Goal: Information Seeking & Learning: Learn about a topic

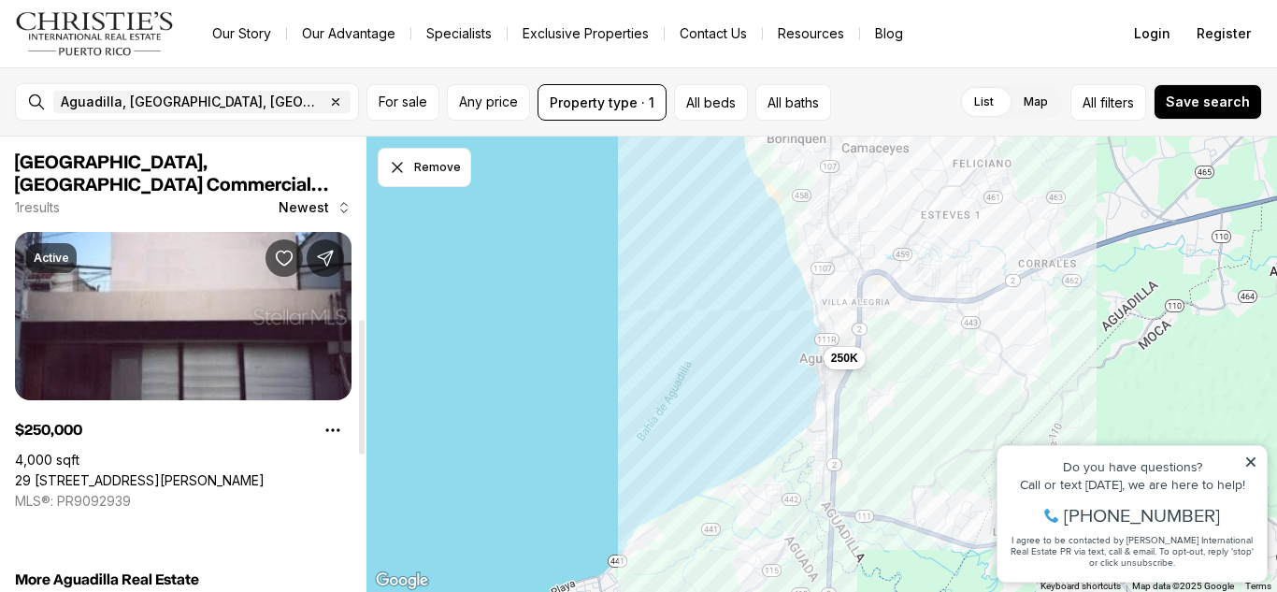
drag, startPoint x: 362, startPoint y: 194, endPoint x: 306, endPoint y: 15, distance: 187.2
click at [359, 320] on div at bounding box center [362, 387] width 6 height 135
click at [333, 101] on icon "button" at bounding box center [336, 102] width 7 height 7
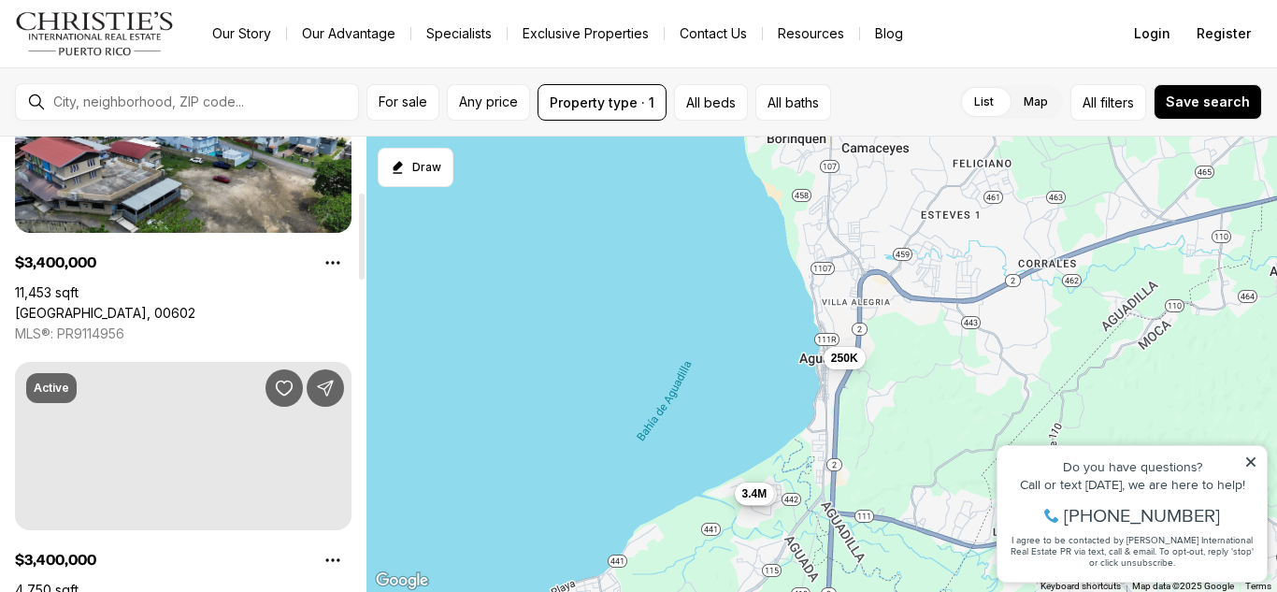
drag, startPoint x: 362, startPoint y: 219, endPoint x: 366, endPoint y: 304, distance: 85.2
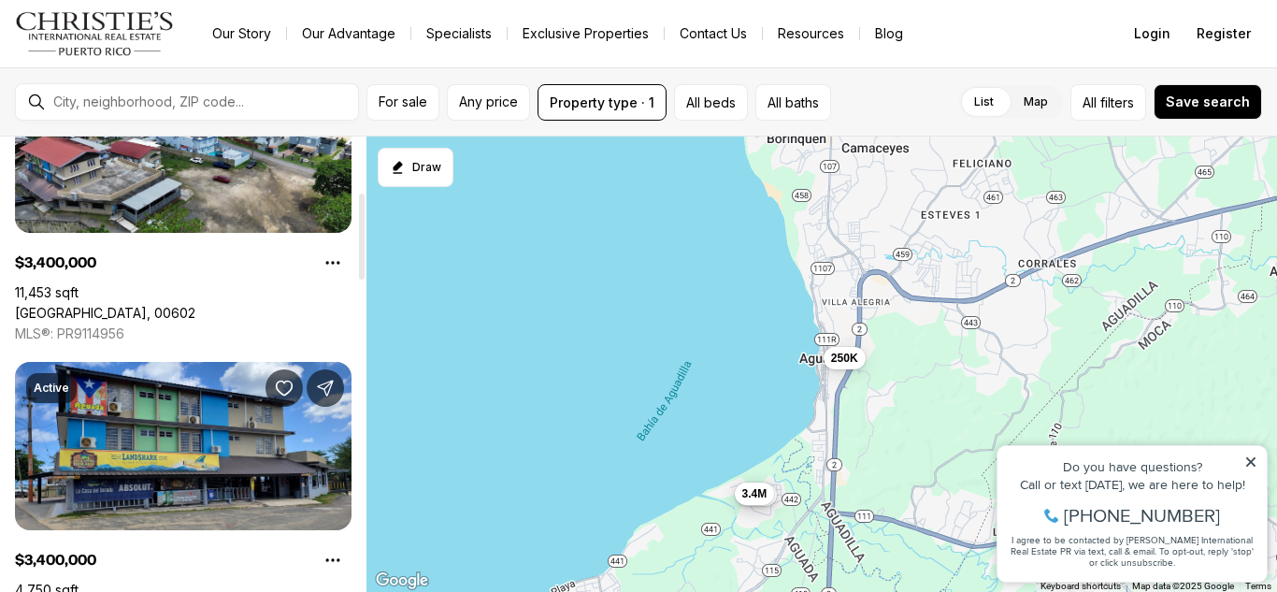
click at [365, 280] on div at bounding box center [362, 237] width 6 height 86
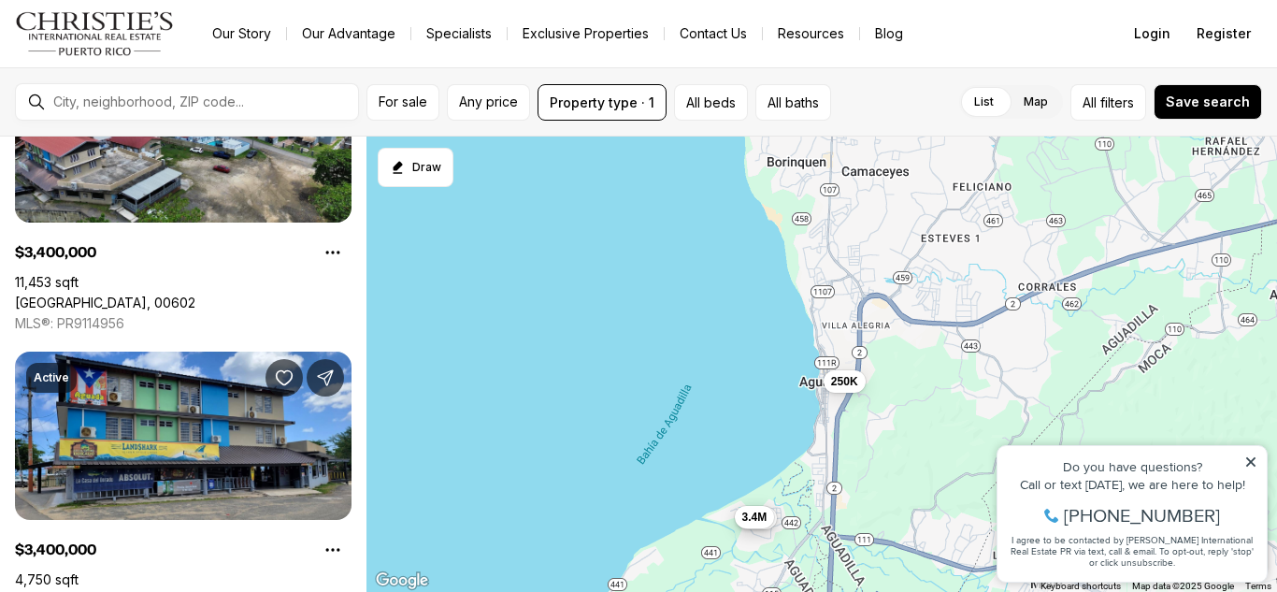
drag, startPoint x: 366, startPoint y: 223, endPoint x: 366, endPoint y: 249, distance: 25.2
click at [366, 249] on div "250K 200K 3.4M 3.4M" at bounding box center [821, 364] width 911 height 456
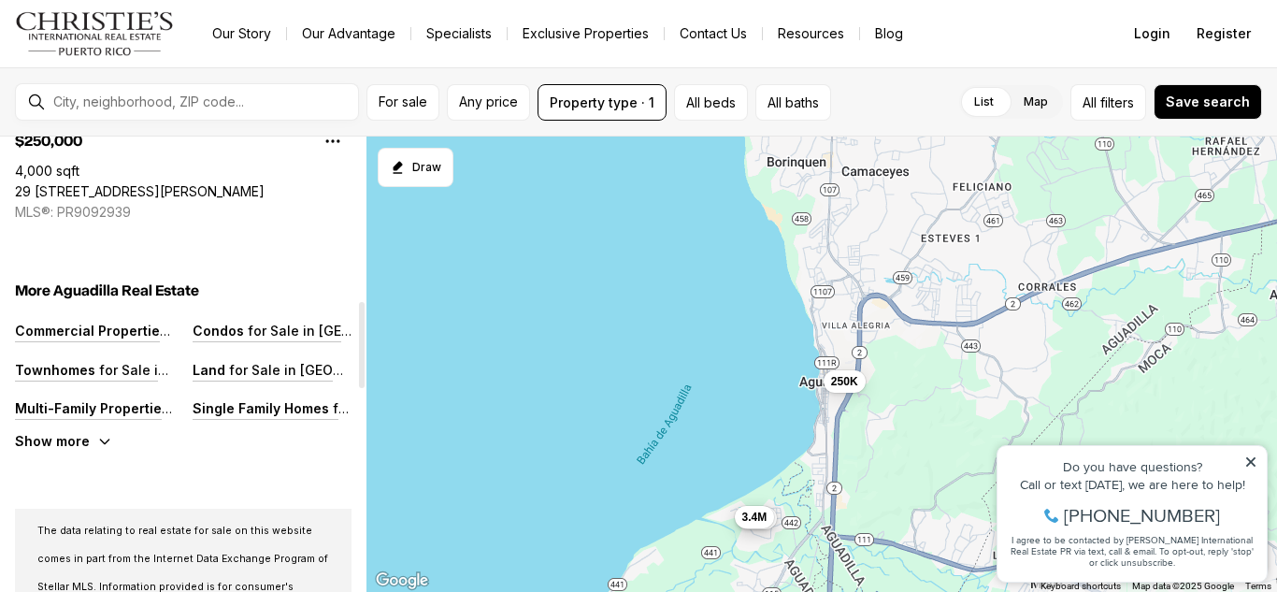
scroll to position [761, 0]
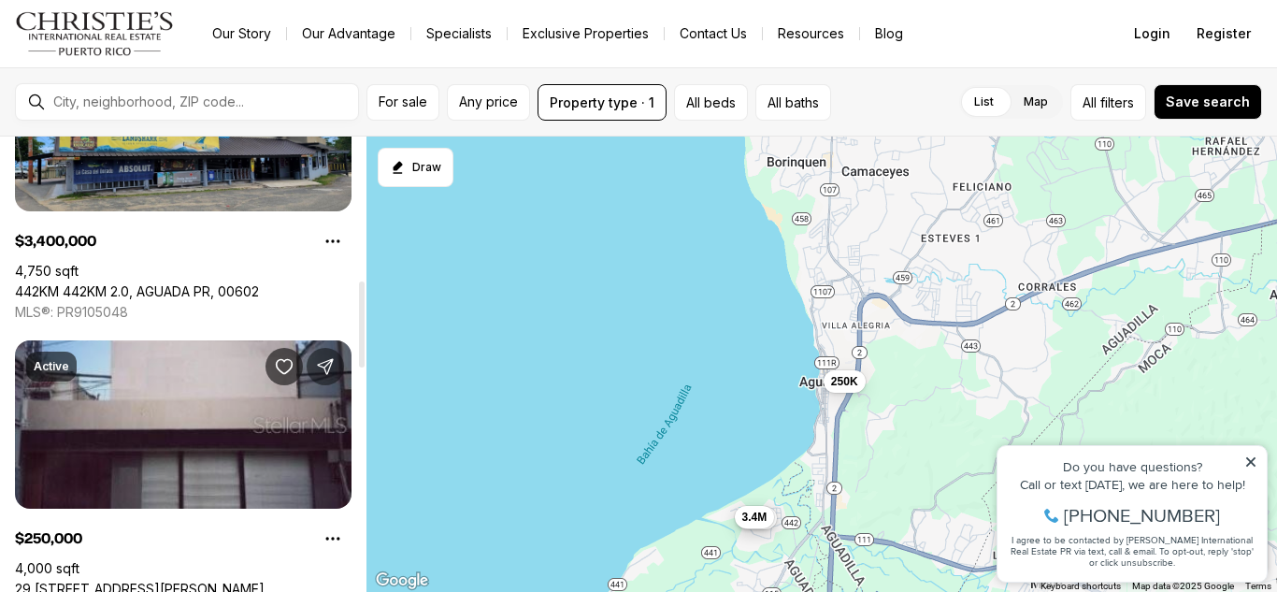
drag, startPoint x: 364, startPoint y: 215, endPoint x: 341, endPoint y: 358, distance: 144.8
click at [359, 358] on div at bounding box center [362, 324] width 6 height 86
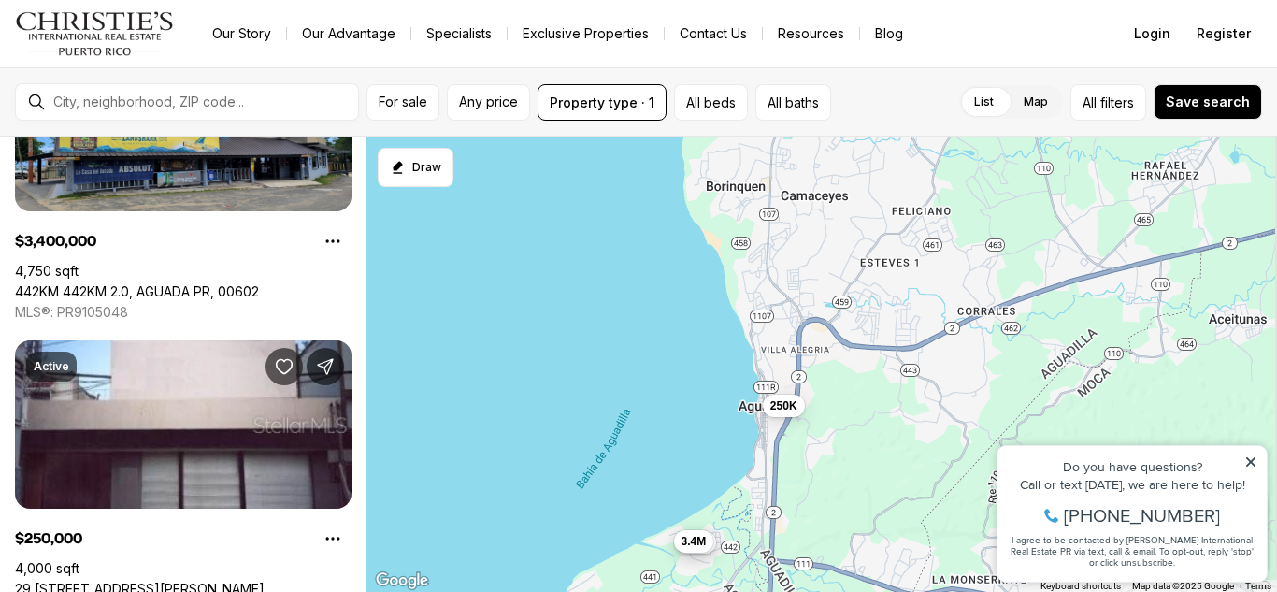
drag, startPoint x: 829, startPoint y: 251, endPoint x: 441, endPoint y: 431, distance: 427.5
click at [441, 431] on div "250K 200K 3.4M 3.4M" at bounding box center [821, 364] width 911 height 456
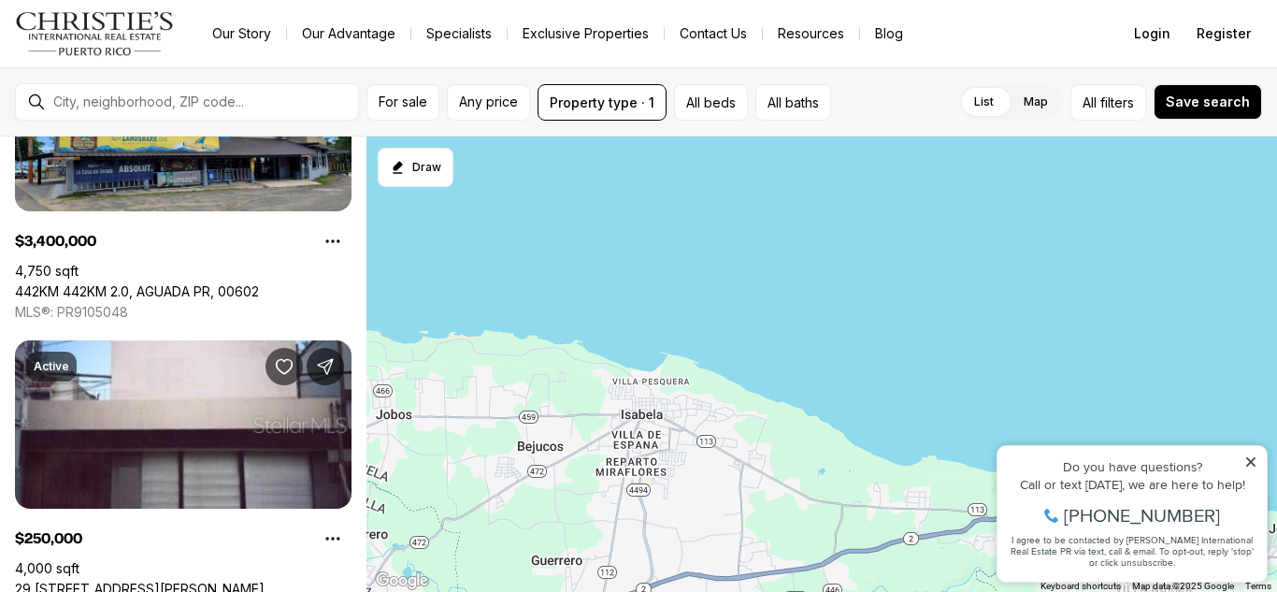
drag, startPoint x: 759, startPoint y: 440, endPoint x: 565, endPoint y: 332, distance: 222.7
click at [565, 332] on div at bounding box center [821, 364] width 911 height 456
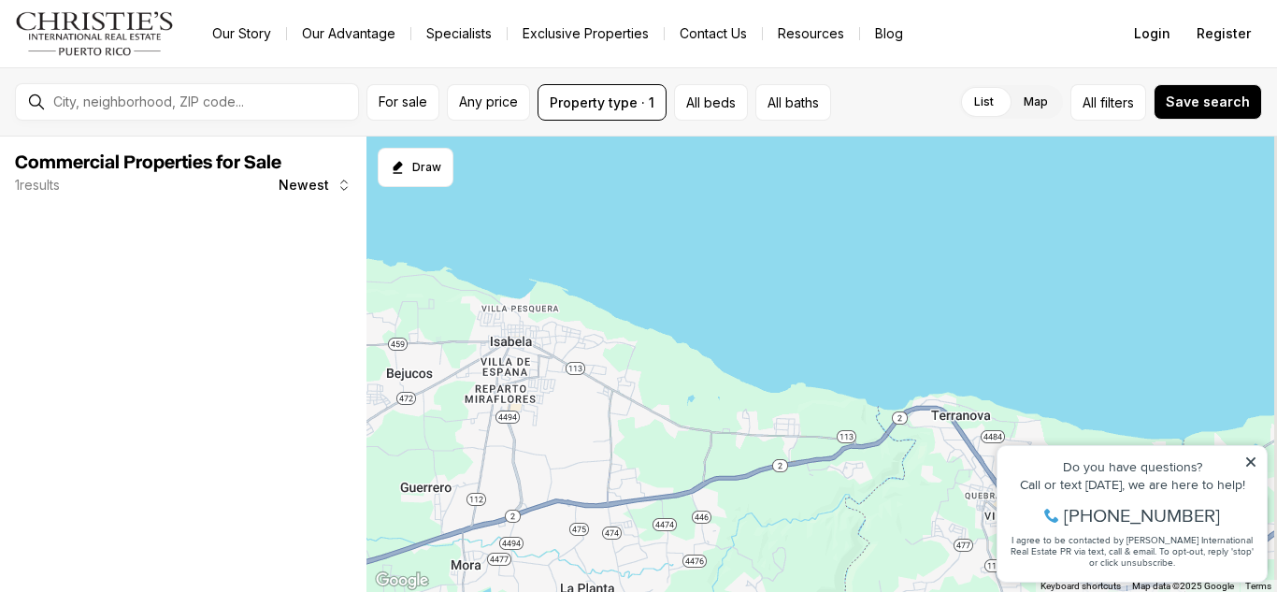
drag, startPoint x: 751, startPoint y: 398, endPoint x: 557, endPoint y: 281, distance: 226.1
click at [557, 281] on div "500K" at bounding box center [821, 364] width 911 height 456
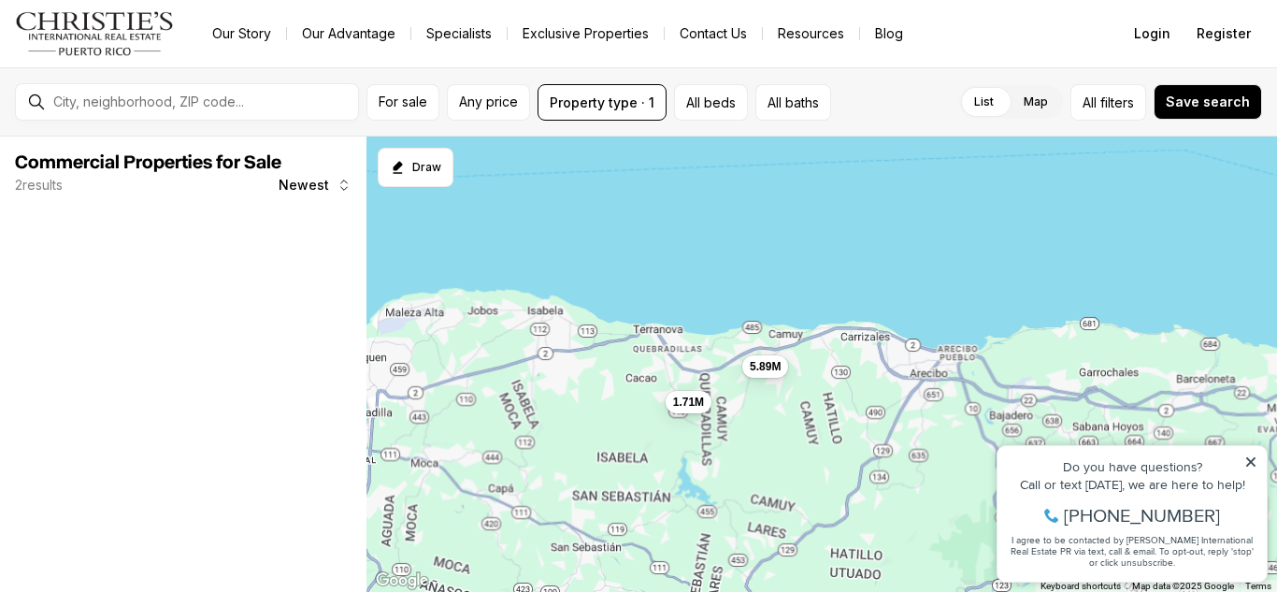
drag, startPoint x: 740, startPoint y: 339, endPoint x: 574, endPoint y: 231, distance: 198.6
click at [574, 231] on div "1.71M 5.89M" at bounding box center [821, 364] width 911 height 456
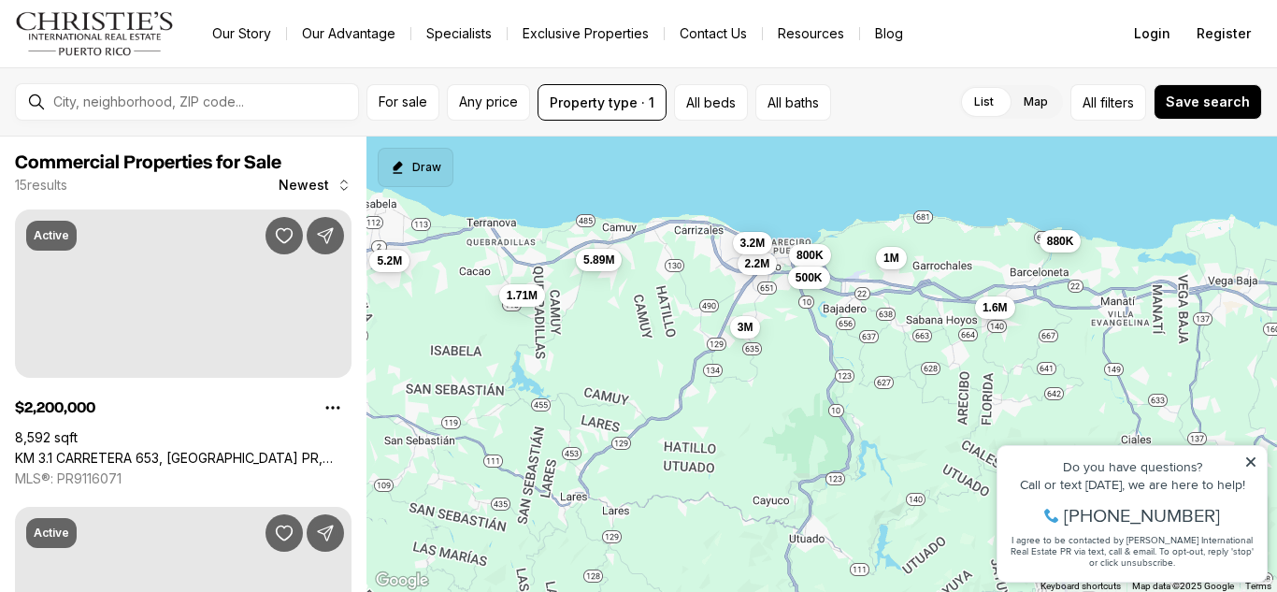
drag, startPoint x: 696, startPoint y: 246, endPoint x: 393, endPoint y: 186, distance: 309.7
click at [393, 186] on div "Draw View List To navigate the map with touch gestures double-tap and hold your…" at bounding box center [821, 364] width 911 height 456
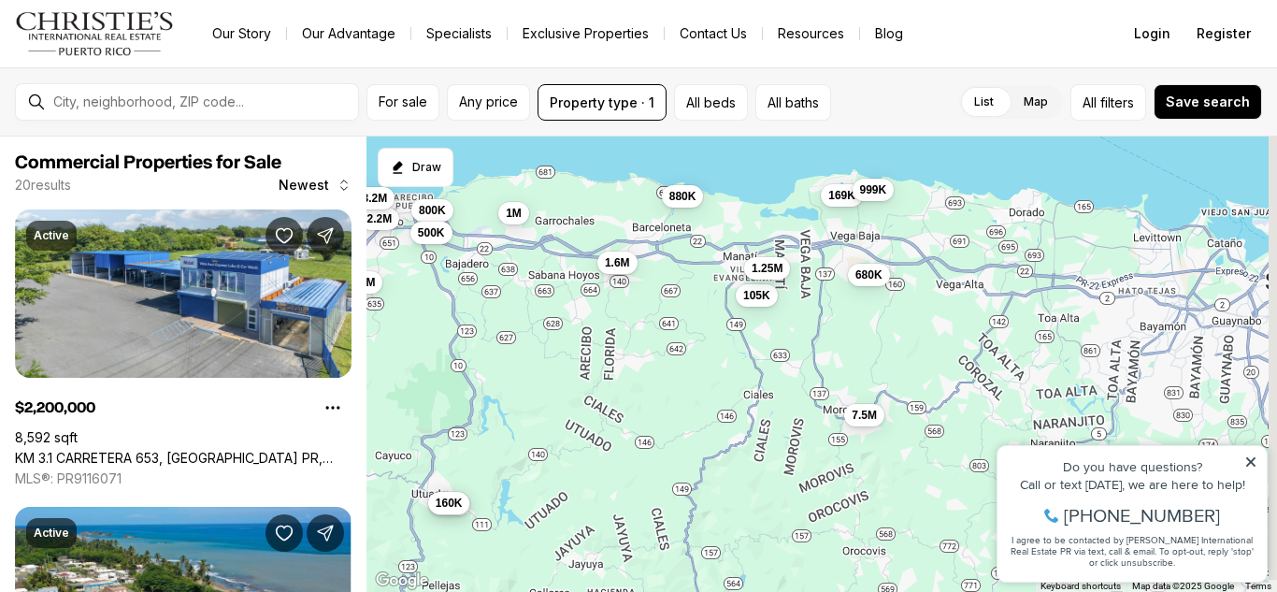
drag, startPoint x: 659, startPoint y: 222, endPoint x: 424, endPoint y: 231, distance: 235.8
click at [424, 231] on div "2.2M 880K 1M 1.6M 800K 500K 3.2M 3M 289K 160K 169K 680K 999K 105K 7.5M 1.25M" at bounding box center [821, 364] width 911 height 456
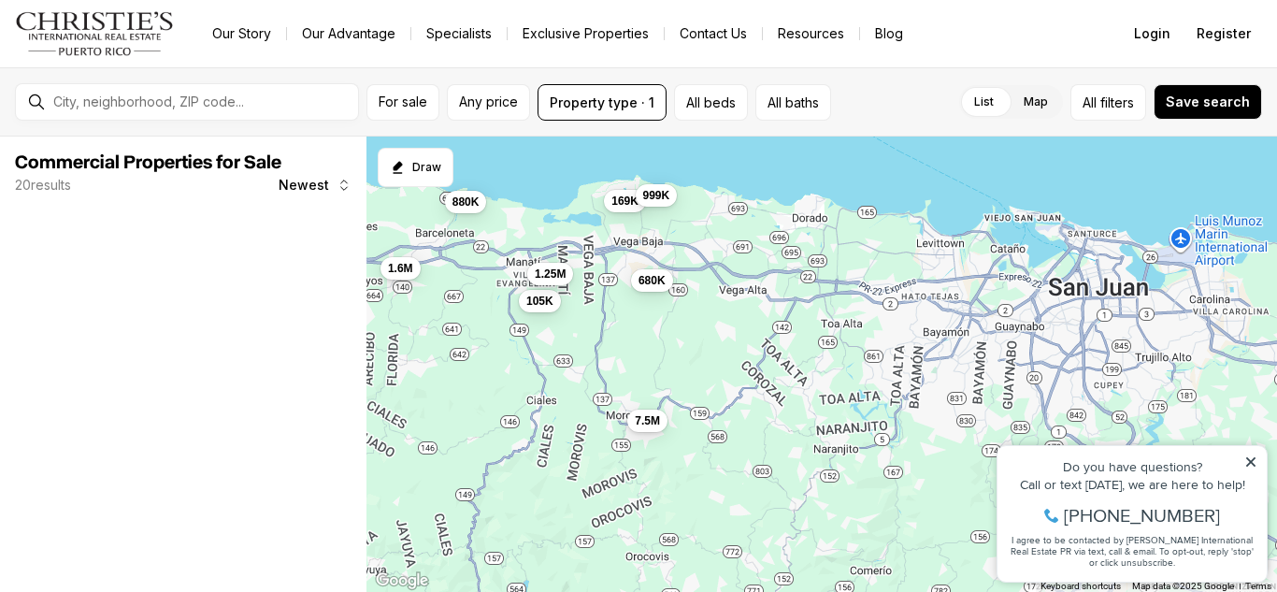
drag, startPoint x: 751, startPoint y: 287, endPoint x: 593, endPoint y: 276, distance: 158.4
click at [593, 276] on div "880K 1.6M 169K 680K 999K 105K 7.5M 1.25M" at bounding box center [821, 364] width 911 height 456
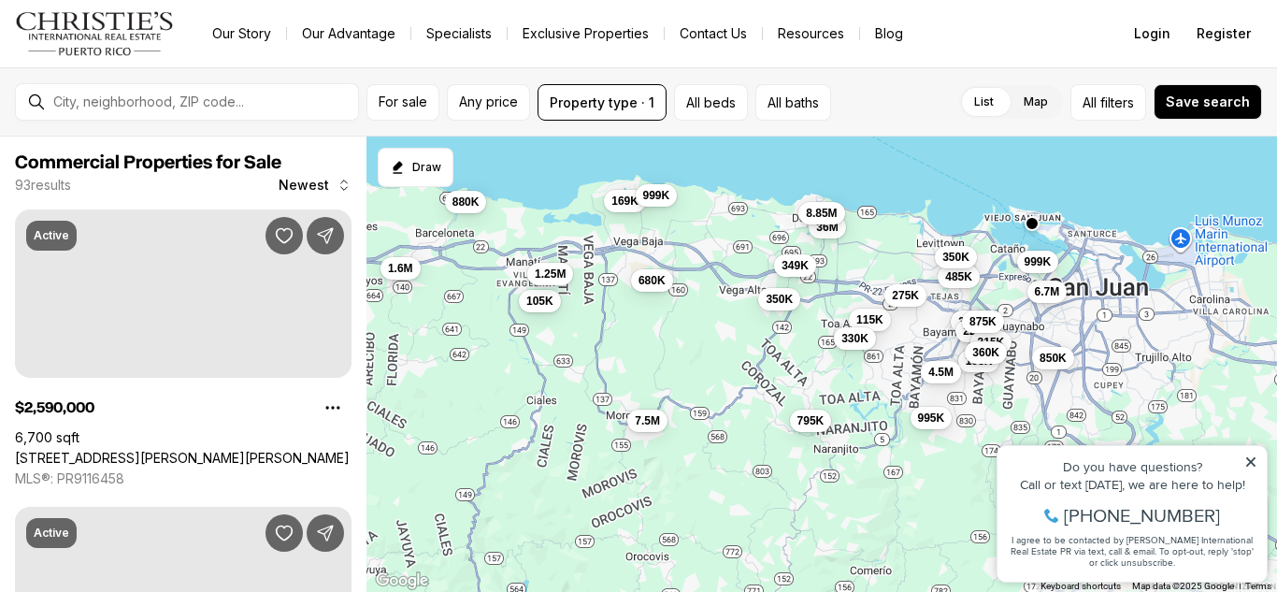
drag, startPoint x: 767, startPoint y: 284, endPoint x: 549, endPoint y: 288, distance: 217.9
click at [549, 288] on div "880K 1.6M 169K 680K 999K 105K 7.5M 1.25M 6.7M 310K 1.85M 225K 999K 115K 485K 35…" at bounding box center [821, 364] width 911 height 456
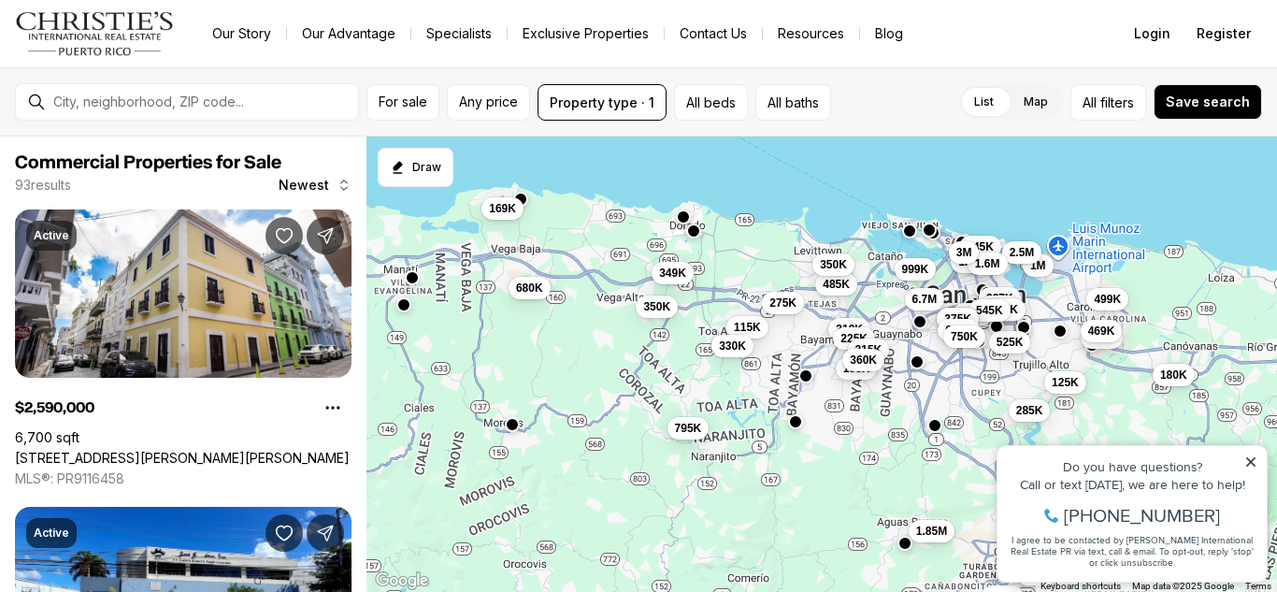
drag, startPoint x: 912, startPoint y: 255, endPoint x: 792, endPoint y: 262, distance: 120.8
click at [792, 262] on div "880K 1.6M 169K 680K 6.7M 310K 1.85M 225K 999K 115K 485K 350K 275K 315K 198K 795…" at bounding box center [821, 364] width 911 height 456
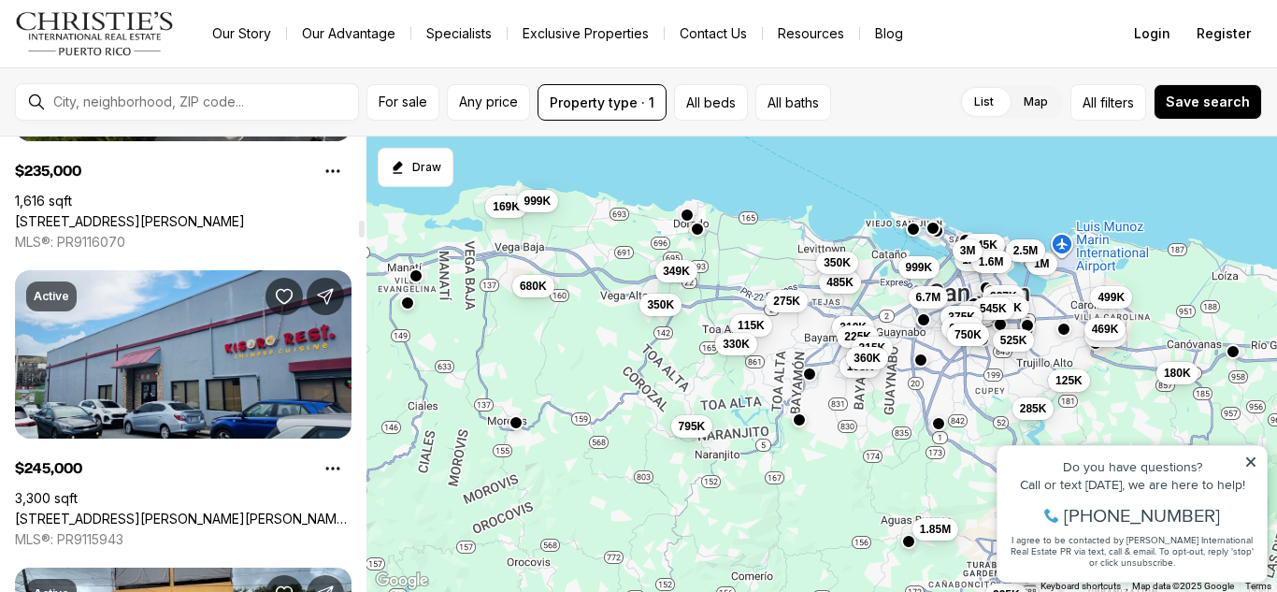
drag, startPoint x: 361, startPoint y: 151, endPoint x: 355, endPoint y: 236, distance: 84.3
click at [359, 236] on div at bounding box center [362, 229] width 6 height 17
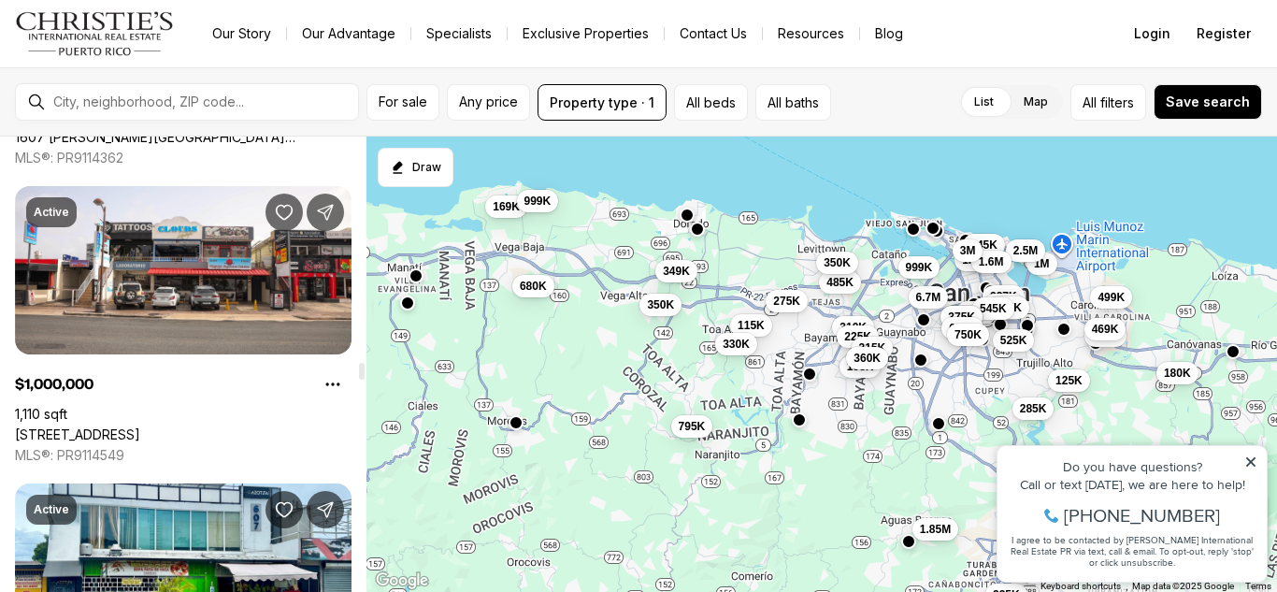
scroll to position [7765, 0]
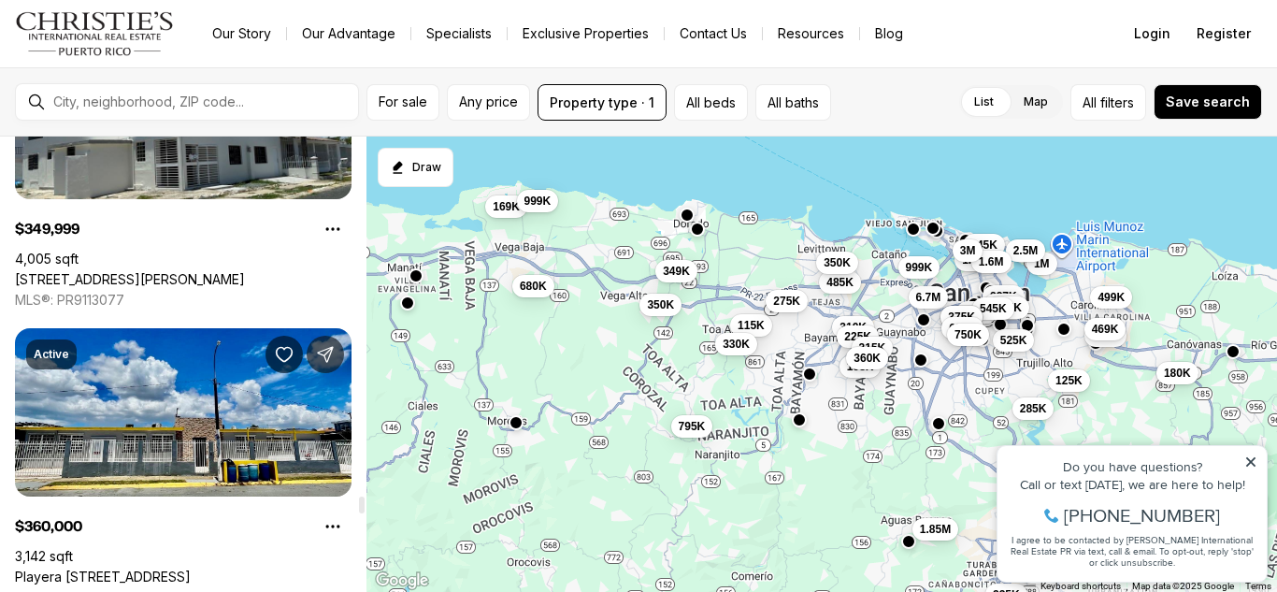
drag, startPoint x: 362, startPoint y: 236, endPoint x: 346, endPoint y: 555, distance: 320.1
click at [359, 513] on div at bounding box center [362, 504] width 6 height 17
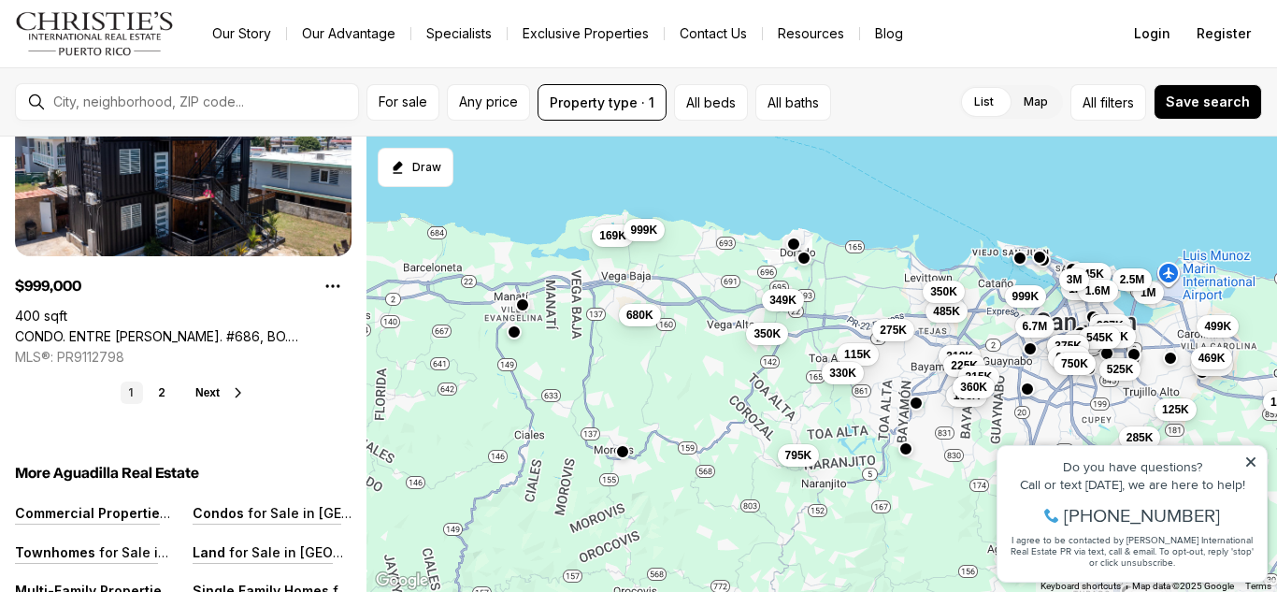
drag, startPoint x: 509, startPoint y: 300, endPoint x: 765, endPoint y: 345, distance: 260.1
click at [765, 345] on div "169K 680K 999K 6.7M 310K 1.85M 225K 999K 115K 485K 350K 275K 315K 198K 795K 330…" at bounding box center [821, 364] width 911 height 456
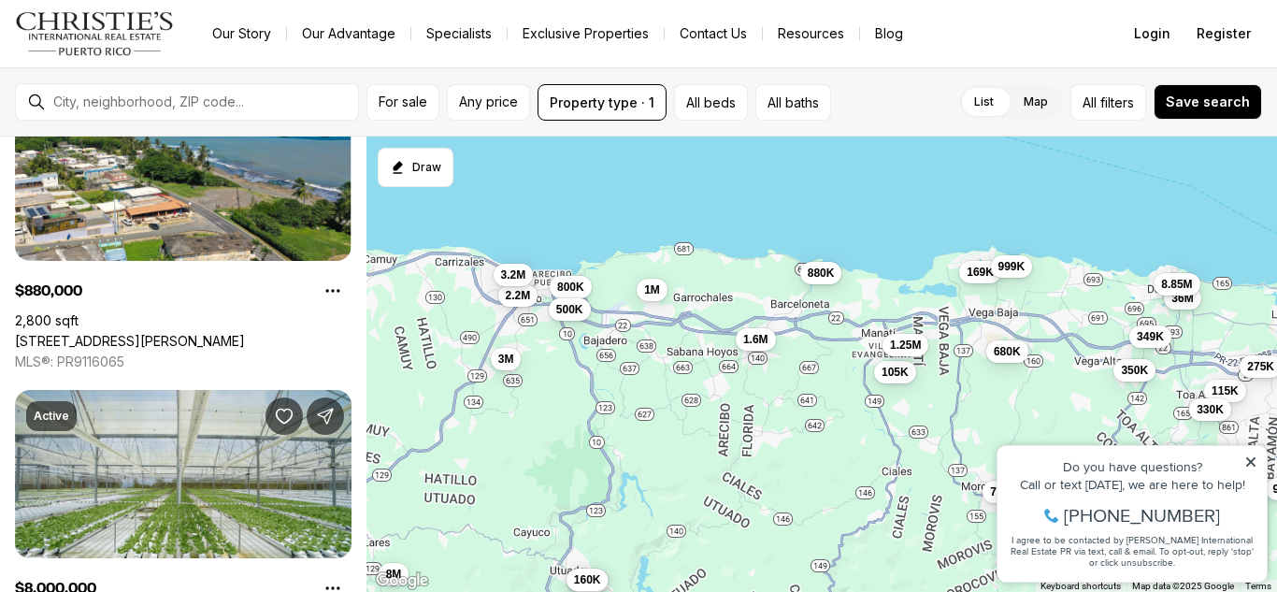
drag, startPoint x: 615, startPoint y: 284, endPoint x: 668, endPoint y: 287, distance: 53.4
click at [668, 287] on div "169K 680K 999K 105K 7.5M 1.25M 115K 350K 275K 795K 330K 349K 36M 995K 4.5M 8.85…" at bounding box center [821, 364] width 911 height 456
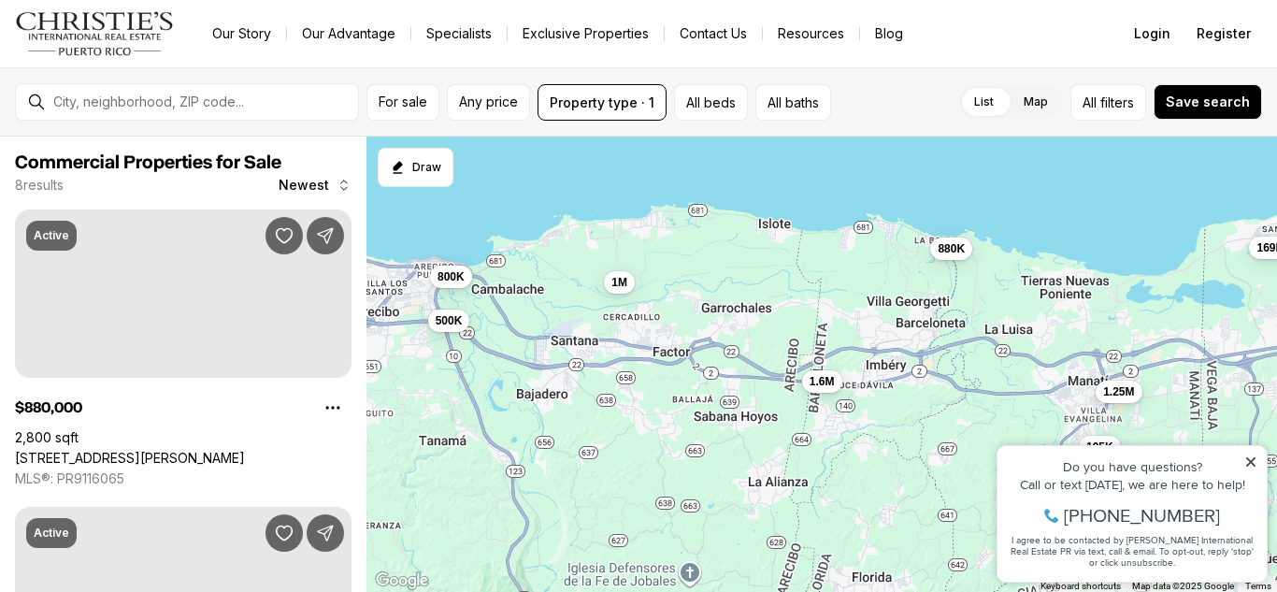
click at [740, 287] on div "169K 105K 1.25M 880K 1M 1.6M 800K 500K" at bounding box center [821, 364] width 911 height 456
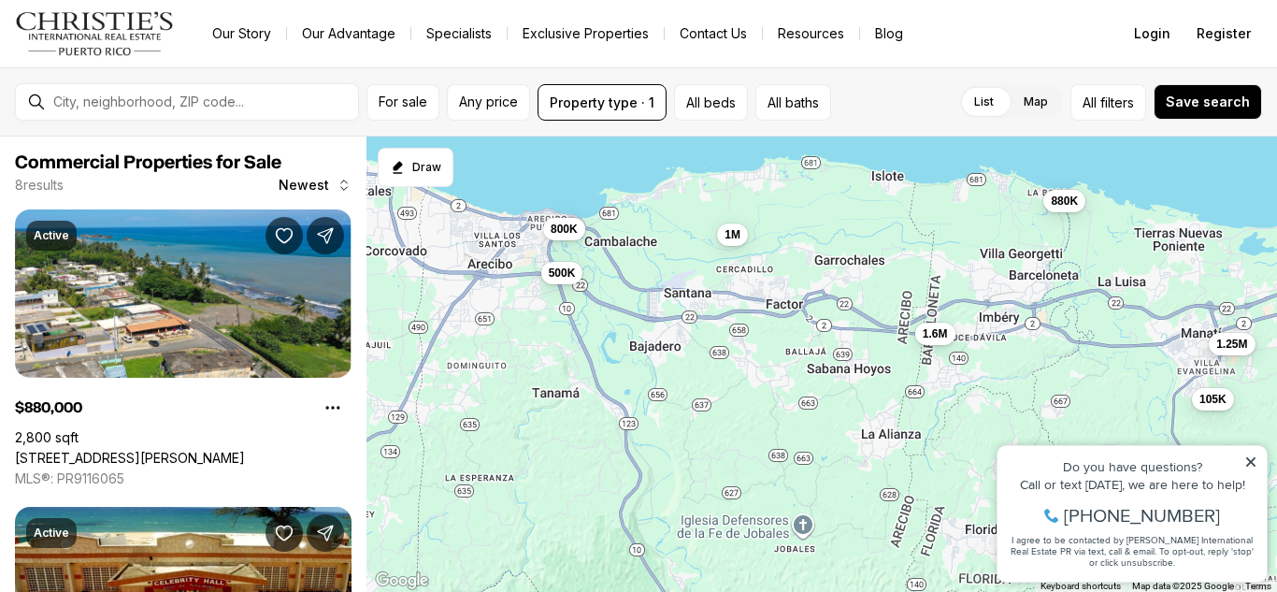
drag, startPoint x: 740, startPoint y: 287, endPoint x: 865, endPoint y: 241, distance: 132.5
click at [865, 241] on div "169K 105K 1.25M 880K 1M 1.6M 800K 500K" at bounding box center [821, 364] width 911 height 456
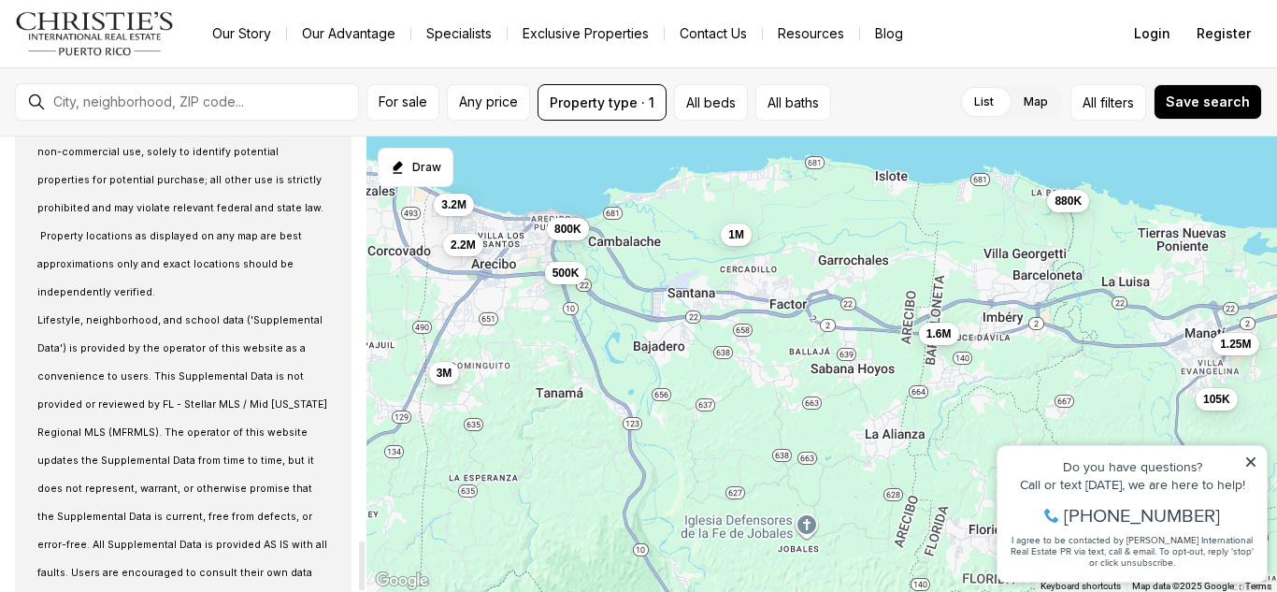
scroll to position [3730, 0]
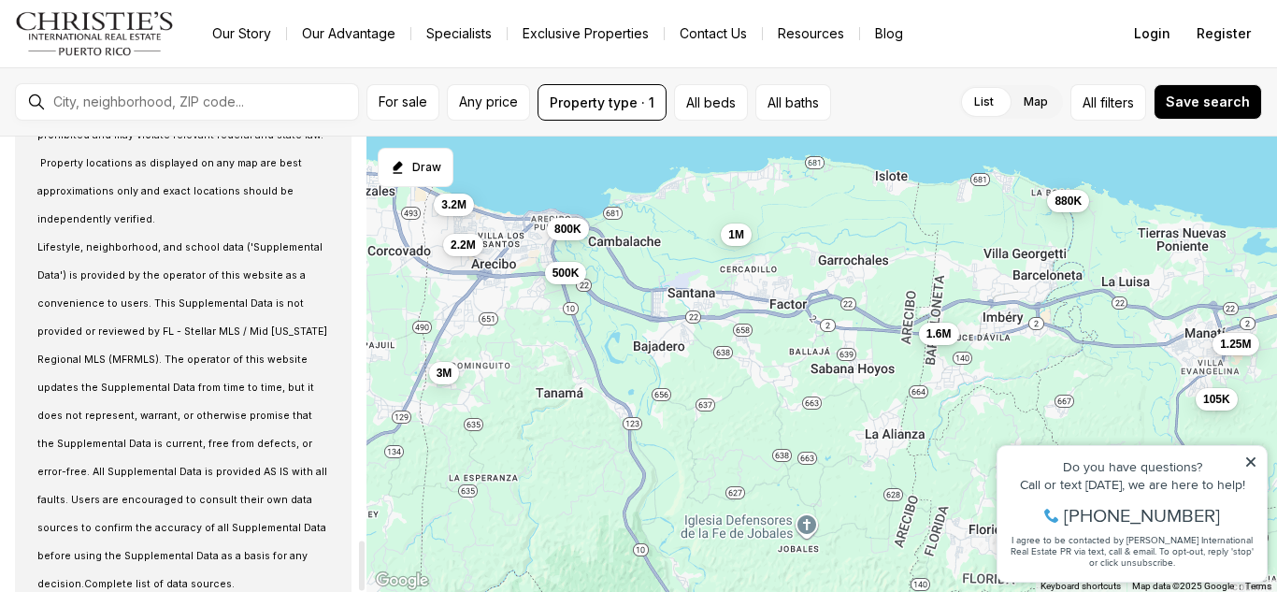
drag, startPoint x: 366, startPoint y: 167, endPoint x: 330, endPoint y: 610, distance: 443.6
click at [359, 590] on div at bounding box center [362, 565] width 6 height 50
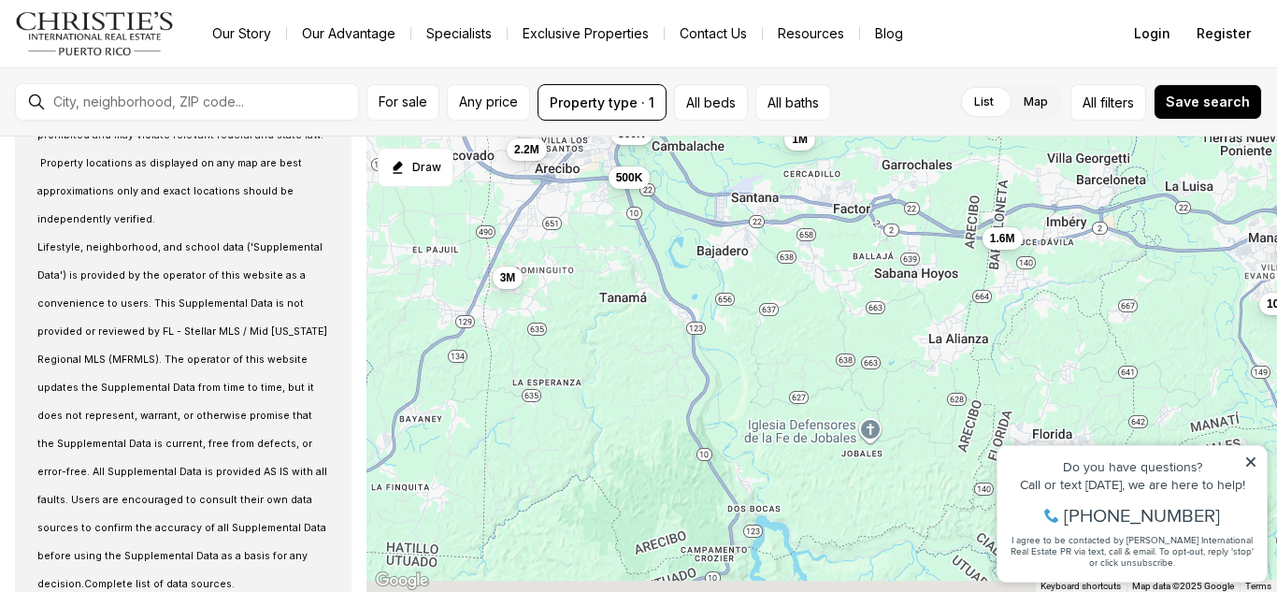
drag, startPoint x: 653, startPoint y: 332, endPoint x: 700, endPoint y: 174, distance: 165.0
click at [700, 174] on div "105K 1.25M 880K 1M 1.6M 800K 500K 2.2M 3.2M 3M" at bounding box center [821, 364] width 911 height 456
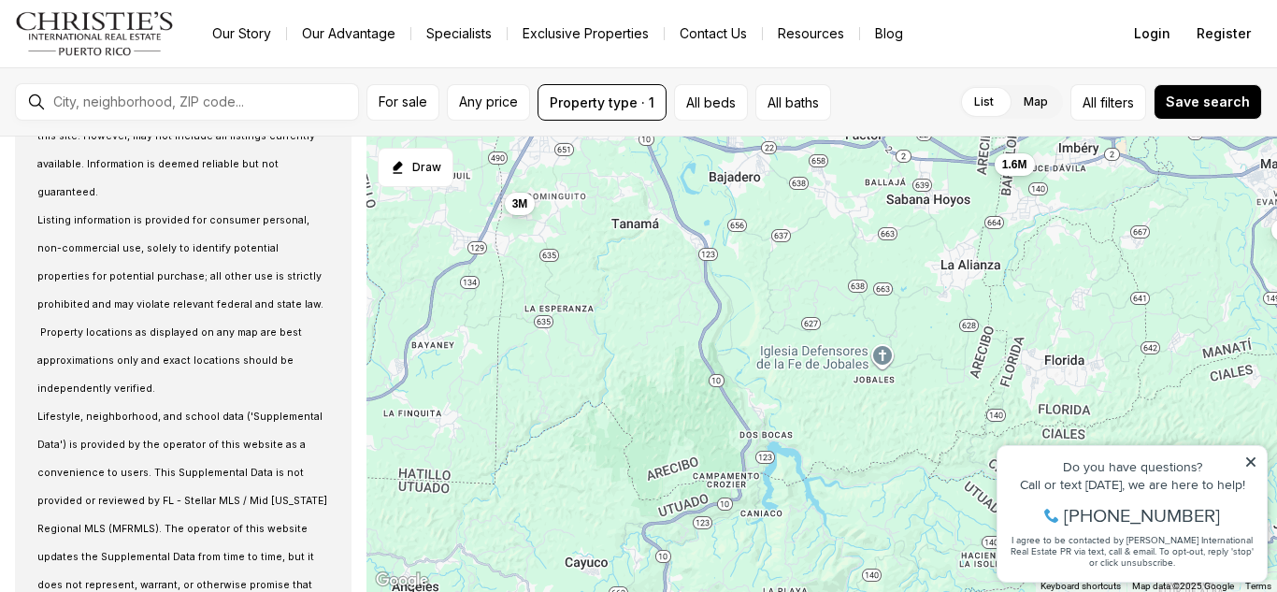
drag, startPoint x: 740, startPoint y: 195, endPoint x: 849, endPoint y: 195, distance: 108.4
click at [849, 195] on div "105K 1.25M 1.6M 3M" at bounding box center [821, 364] width 911 height 456
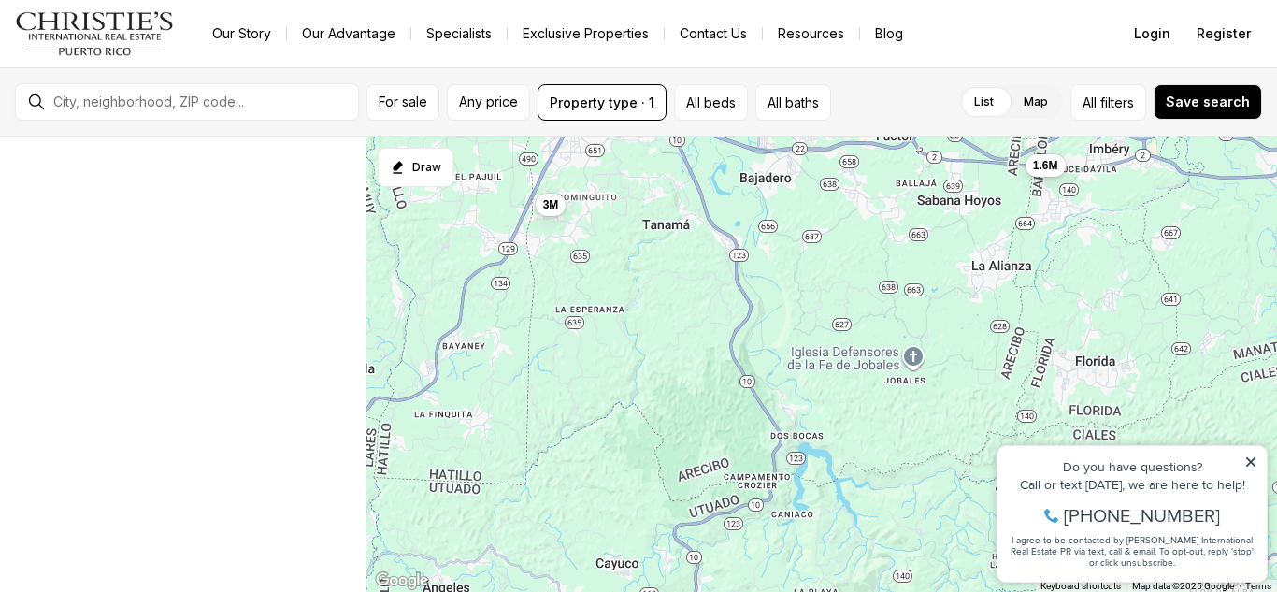
scroll to position [1410, 0]
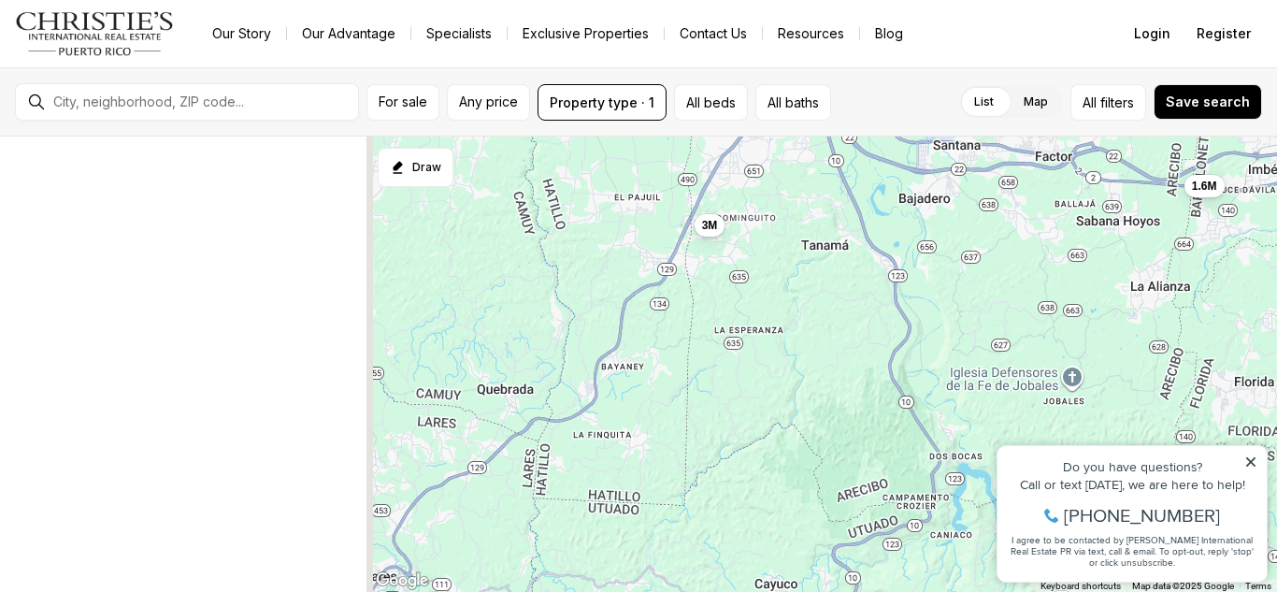
drag, startPoint x: 684, startPoint y: 260, endPoint x: 878, endPoint y: 289, distance: 195.7
click at [878, 289] on div "1.6M 3M" at bounding box center [821, 364] width 911 height 456
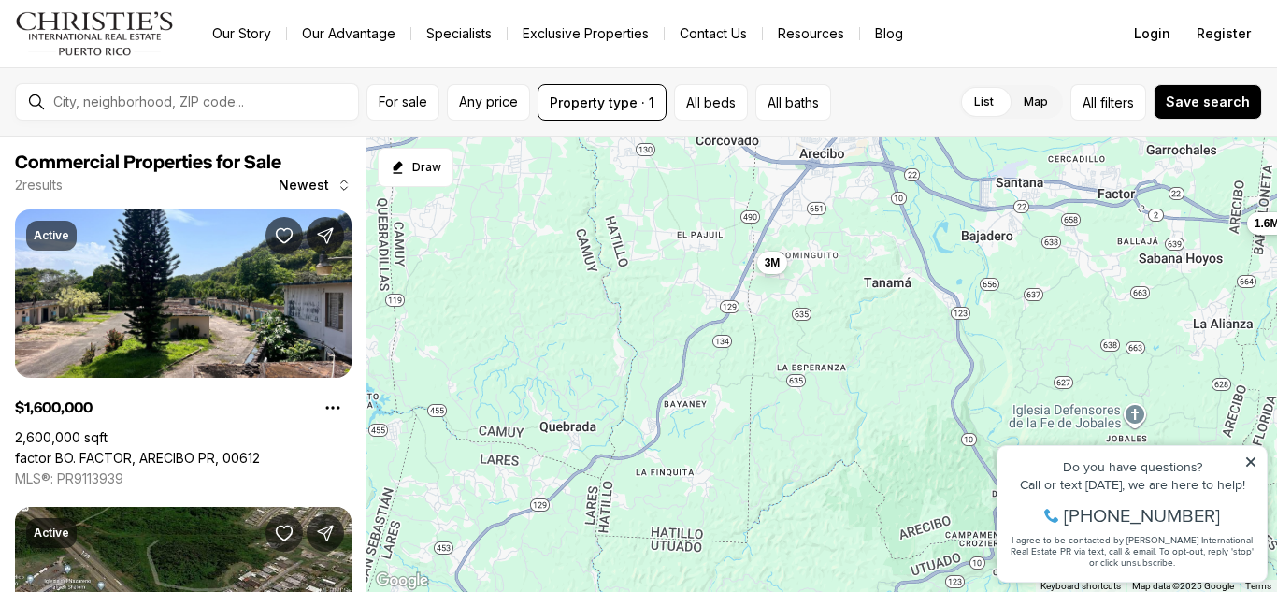
drag, startPoint x: 878, startPoint y: 289, endPoint x: 871, endPoint y: 310, distance: 22.5
click at [871, 310] on div "1.6M 3M" at bounding box center [821, 364] width 911 height 456
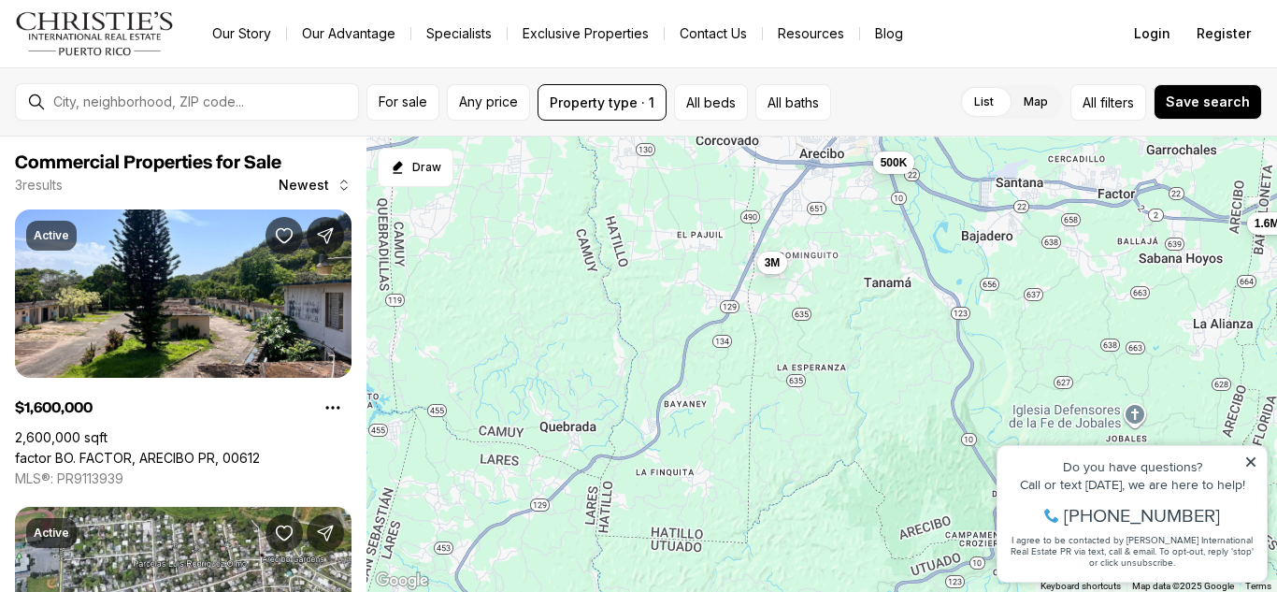
click at [720, 275] on div "1.6M 3M 500K" at bounding box center [821, 364] width 911 height 456
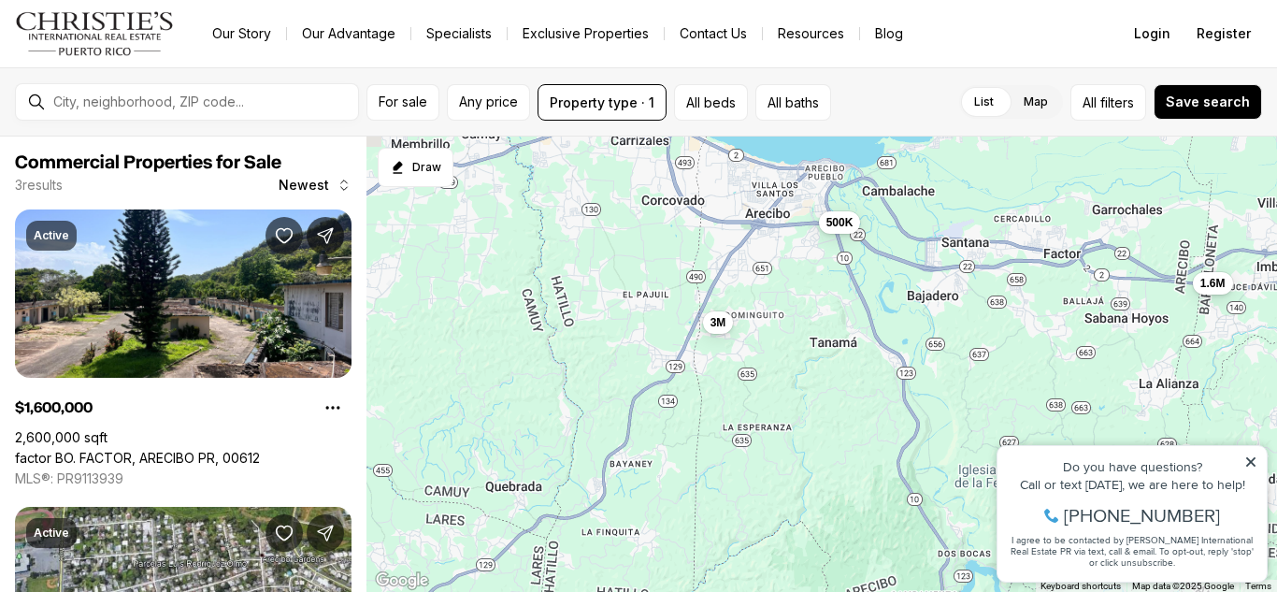
drag, startPoint x: 847, startPoint y: 238, endPoint x: 775, endPoint y: 315, distance: 105.2
click at [775, 315] on div "1.6M 3M 500K" at bounding box center [821, 364] width 911 height 456
